Goal: Find contact information: Find contact information

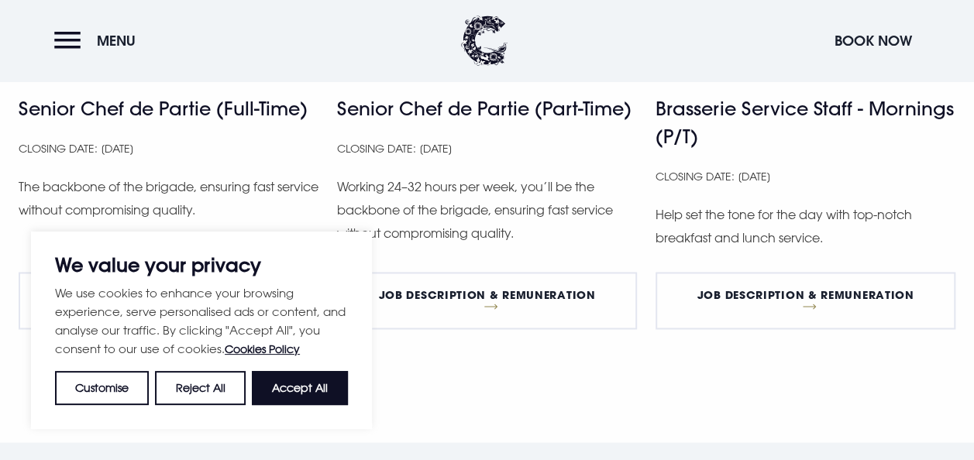
scroll to position [1128, 0]
click at [510, 412] on section "Current vacancies Senior Chef de Partie (Full-Time) Closing Date: [DATE] The ba…" at bounding box center [487, 73] width 974 height 738
click at [282, 389] on button "Accept All" at bounding box center [300, 388] width 96 height 34
checkbox input "true"
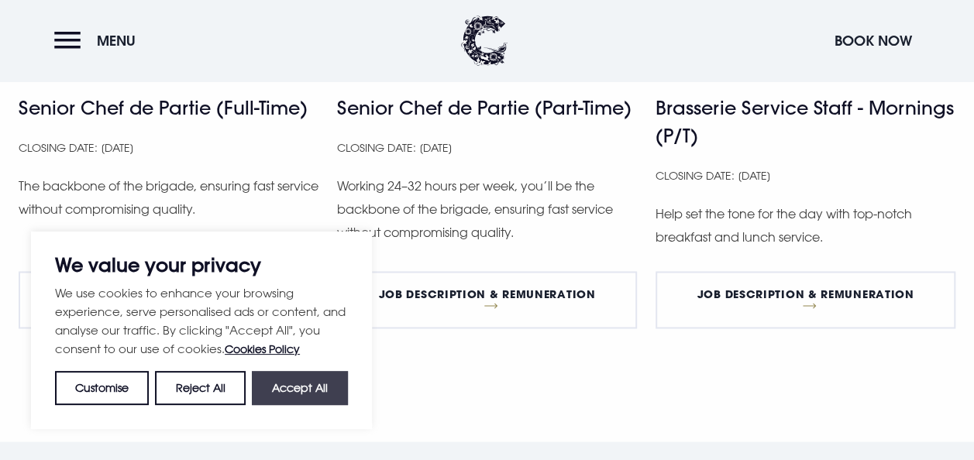
checkbox input "true"
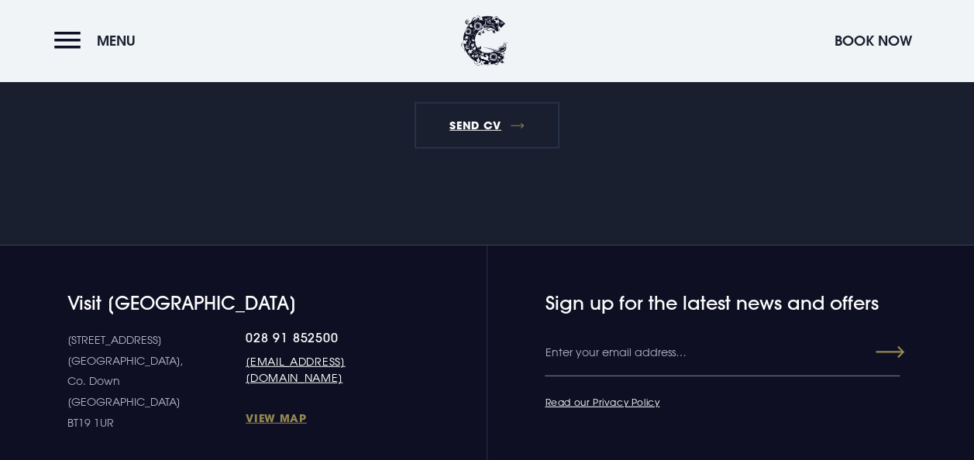
scroll to position [2026, 0]
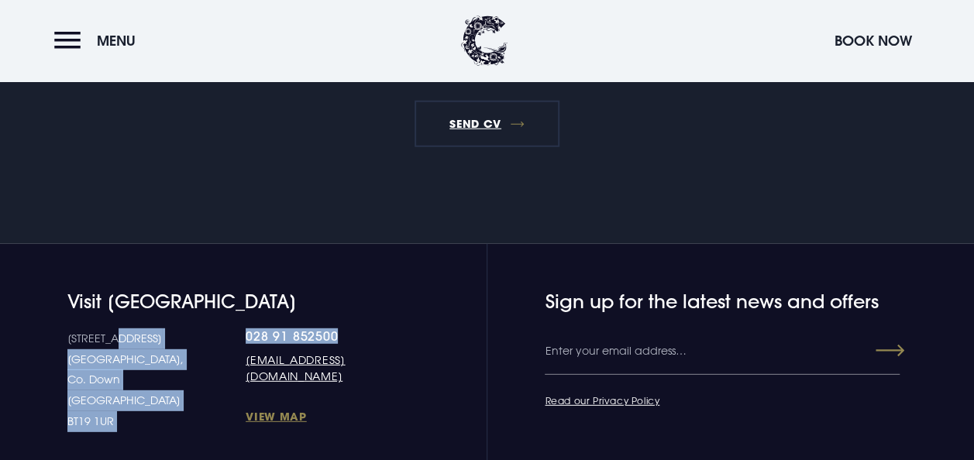
drag, startPoint x: 191, startPoint y: 336, endPoint x: 293, endPoint y: 330, distance: 102.5
click at [293, 330] on div "[STREET_ADDRESS] Down [GEOGRAPHIC_DATA] BT19 1UR 028 91 852500 [EMAIL_ADDRESS][…" at bounding box center [232, 380] width 331 height 103
click at [293, 330] on link "028 91 852500" at bounding box center [321, 337] width 150 height 16
